Goal: Information Seeking & Learning: Learn about a topic

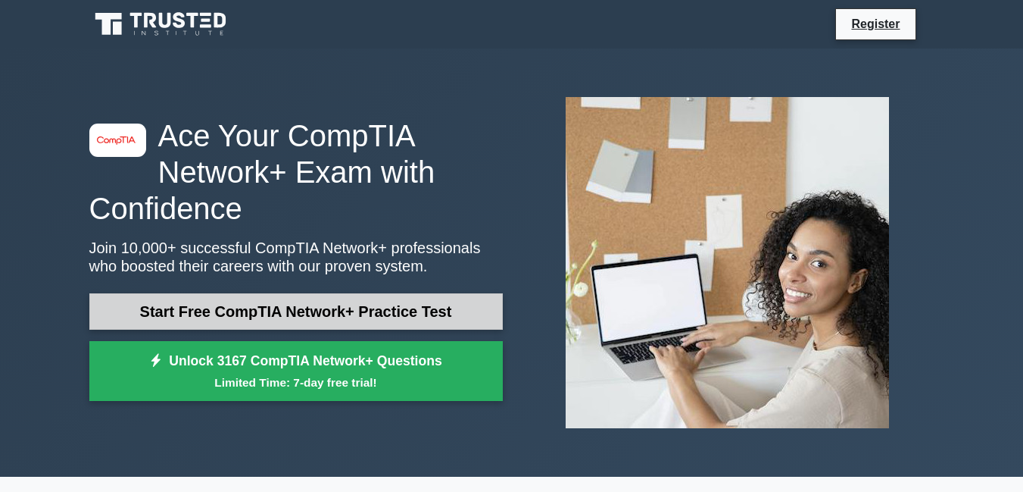
click at [269, 303] on link "Start Free CompTIA Network+ Practice Test" at bounding box center [296, 311] width 414 height 36
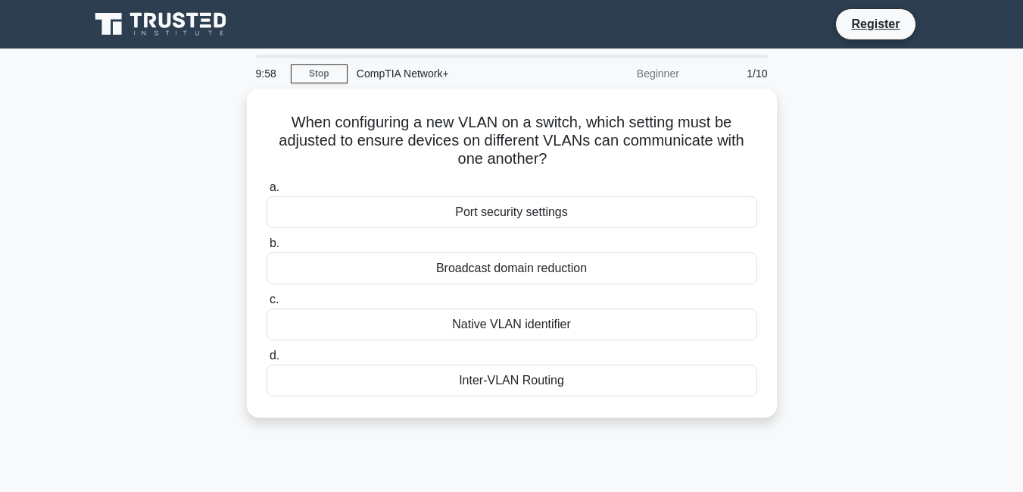
click at [146, 24] on icon at bounding box center [150, 20] width 12 height 15
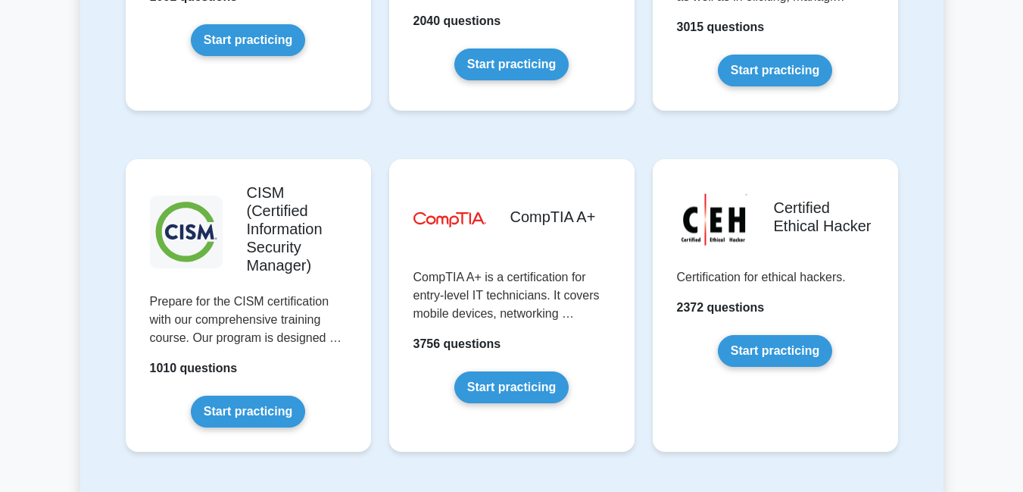
scroll to position [2168, 0]
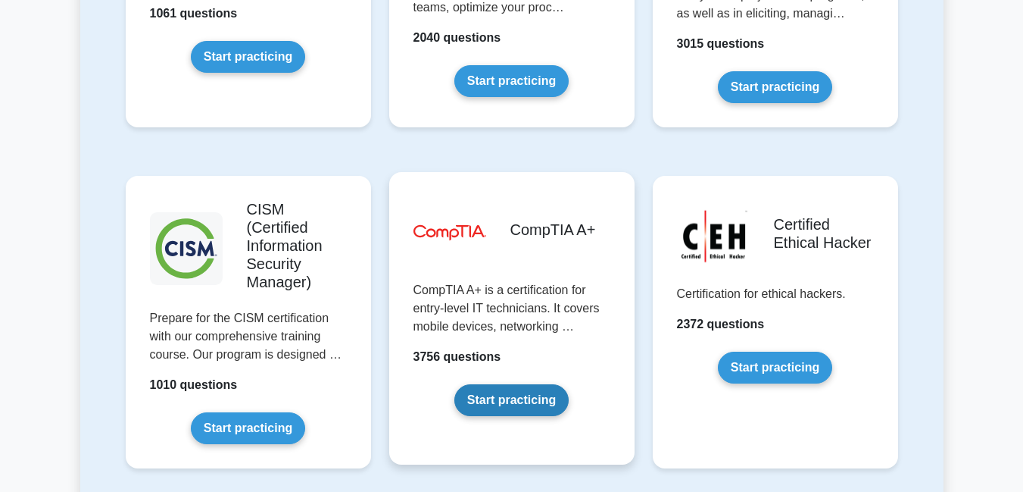
click at [461, 384] on link "Start practicing" at bounding box center [512, 400] width 114 height 32
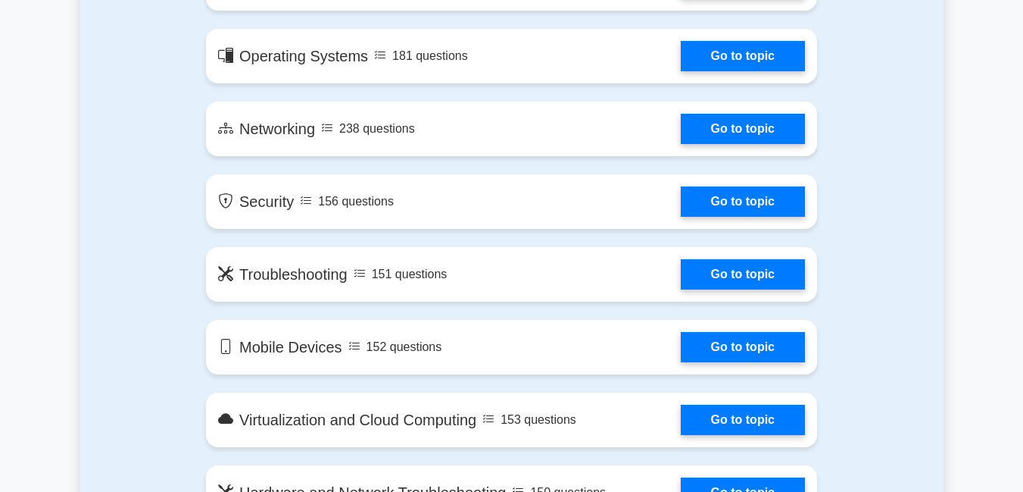
scroll to position [936, 0]
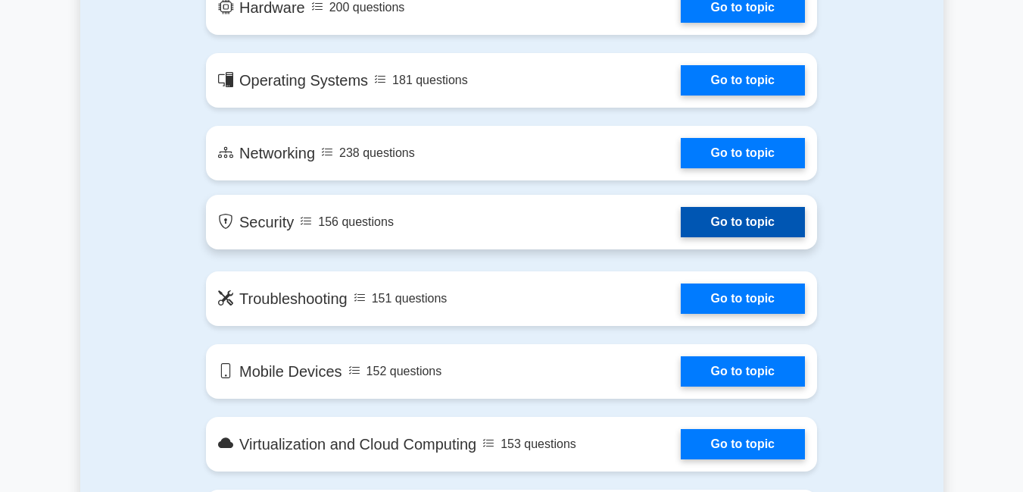
click at [704, 228] on link "Go to topic" at bounding box center [743, 222] width 124 height 30
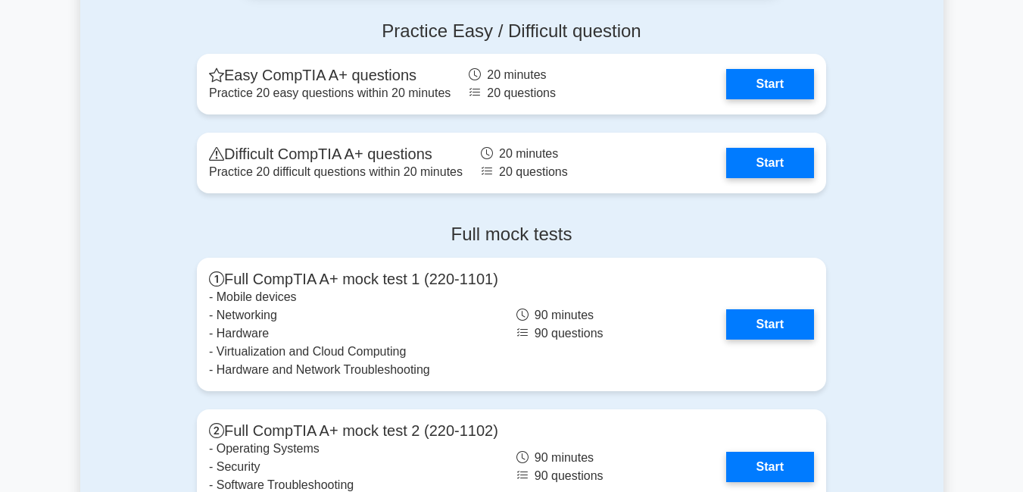
scroll to position [3067, 0]
